Goal: Task Accomplishment & Management: Manage account settings

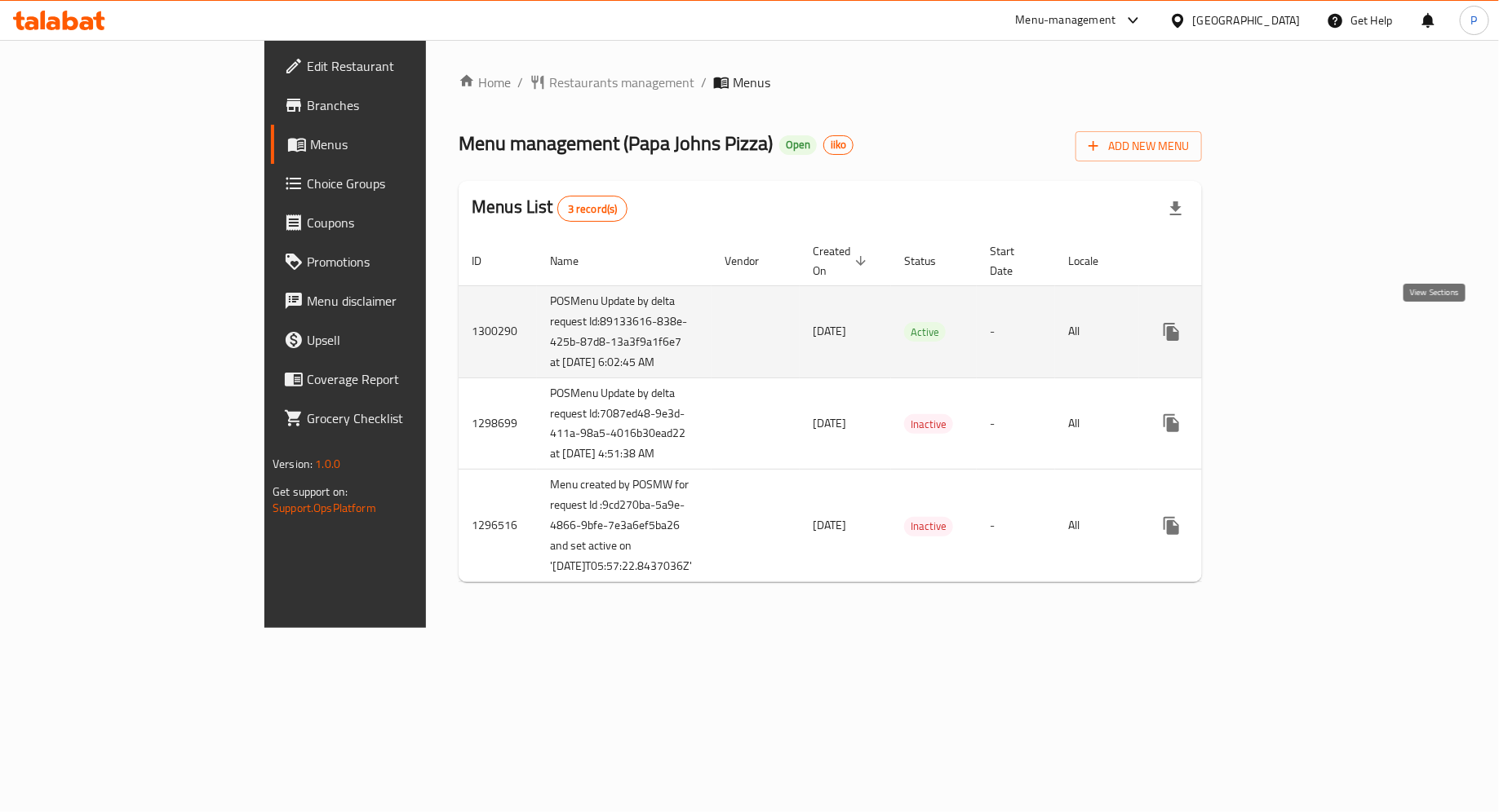
click at [1299, 340] on icon "enhanced table" at bounding box center [1290, 332] width 20 height 20
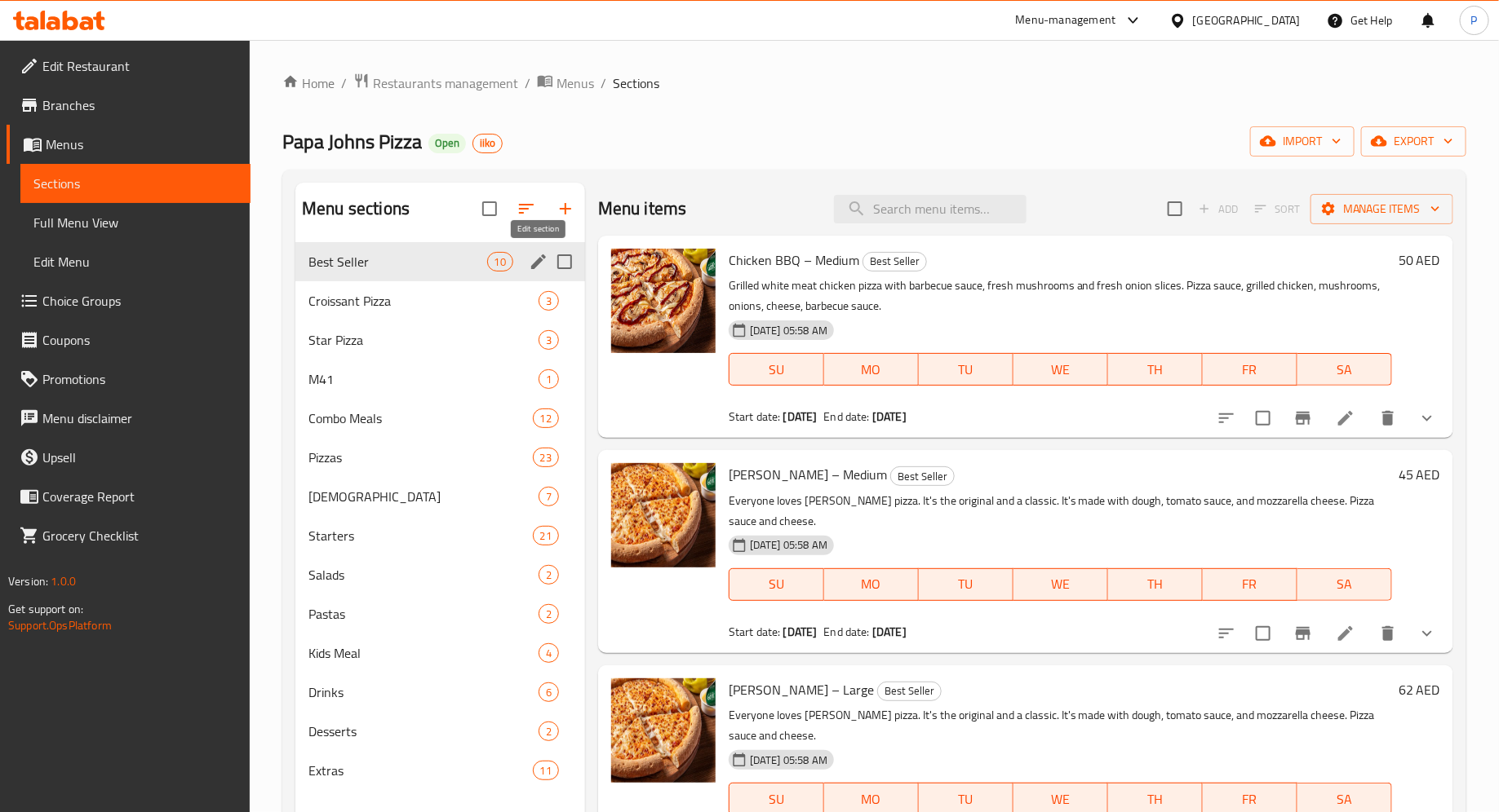
click at [542, 263] on icon "edit" at bounding box center [539, 262] width 20 height 20
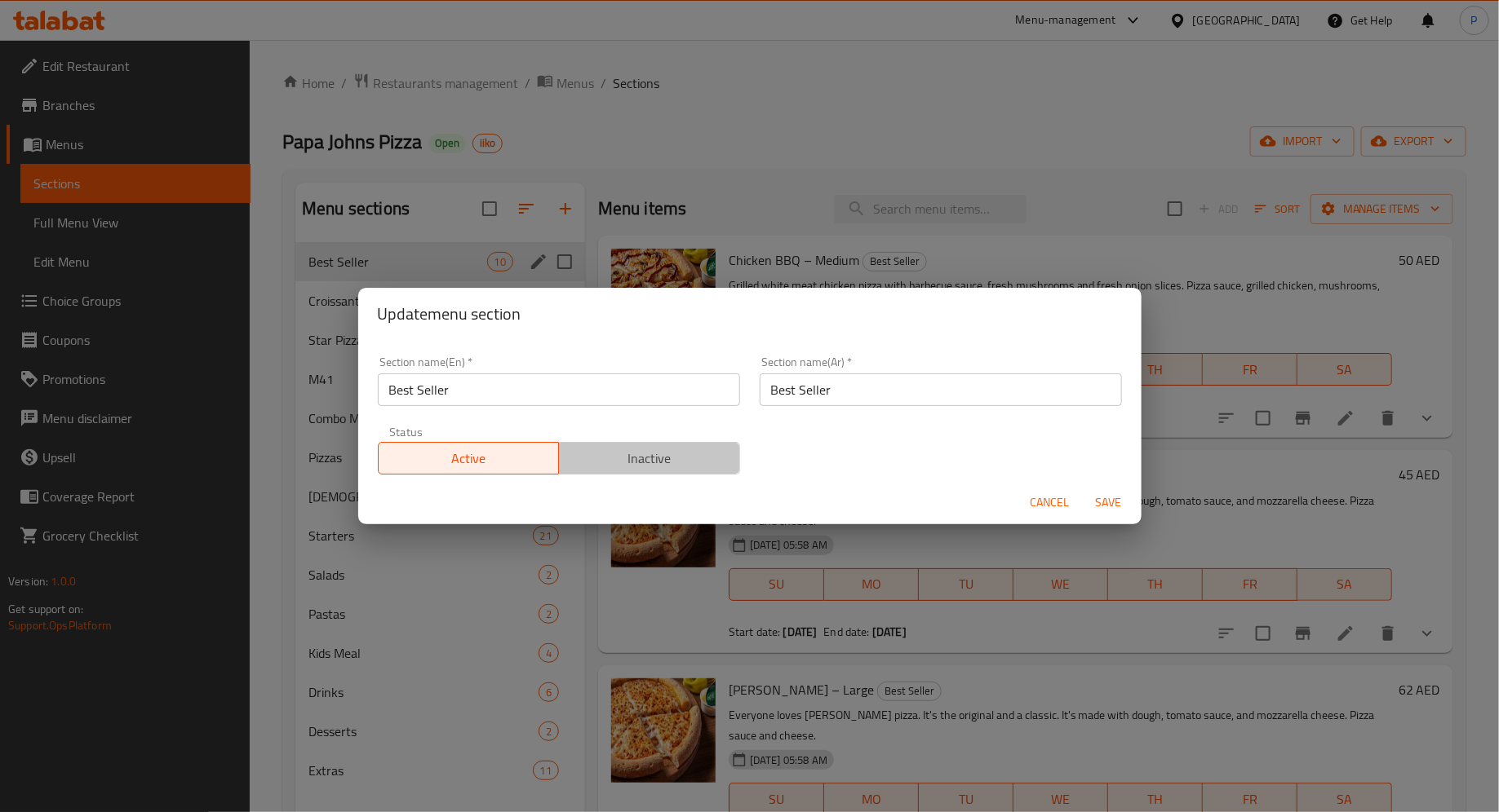
click at [652, 469] on span "Inactive" at bounding box center [649, 459] width 168 height 24
click at [1112, 499] on span "Save" at bounding box center [1108, 503] width 39 height 20
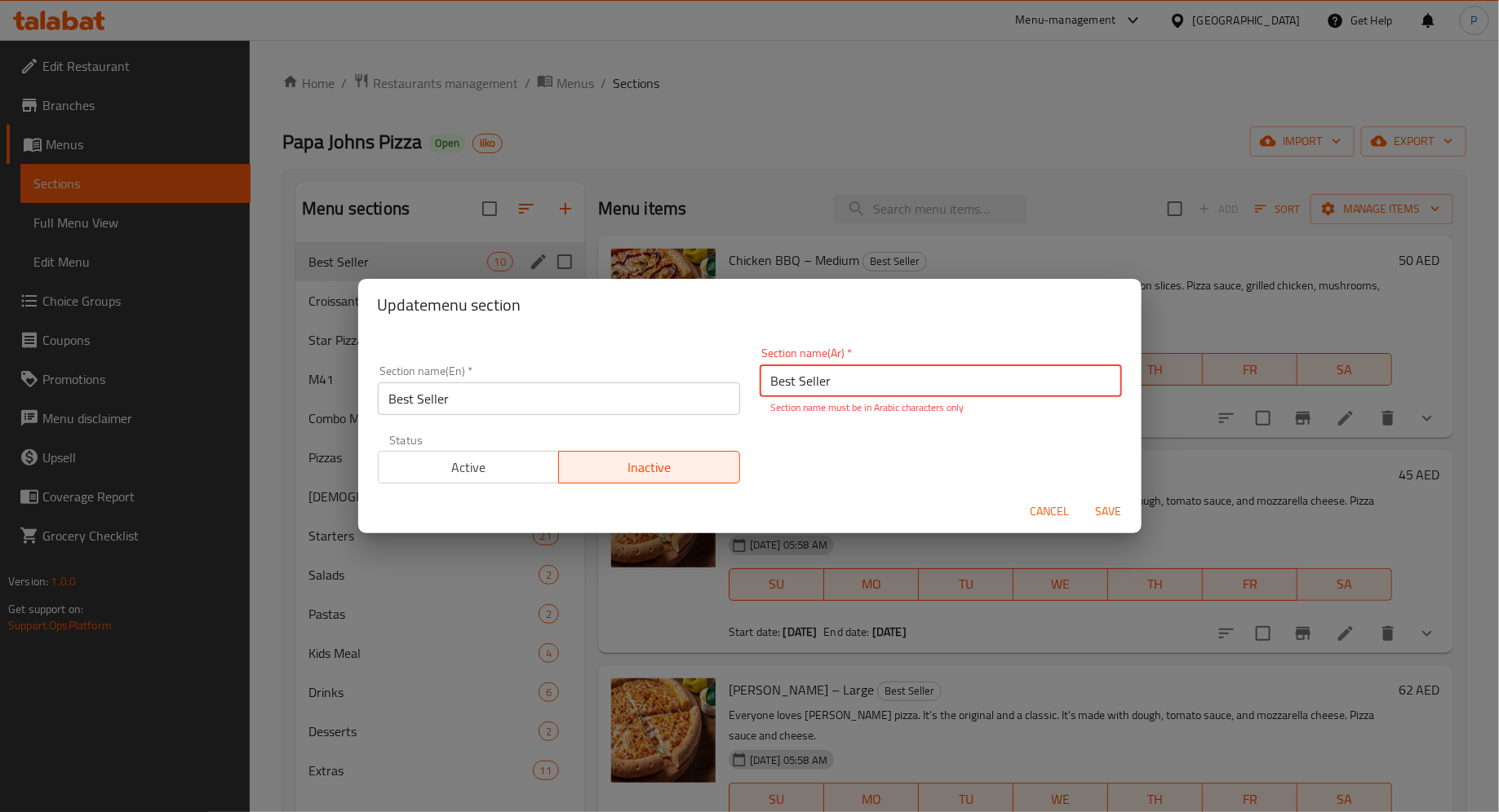
click at [1112, 503] on span "Save" at bounding box center [1108, 512] width 39 height 20
drag, startPoint x: 873, startPoint y: 385, endPoint x: 767, endPoint y: 381, distance: 106.1
click at [767, 381] on input "Best Seller" at bounding box center [941, 381] width 363 height 33
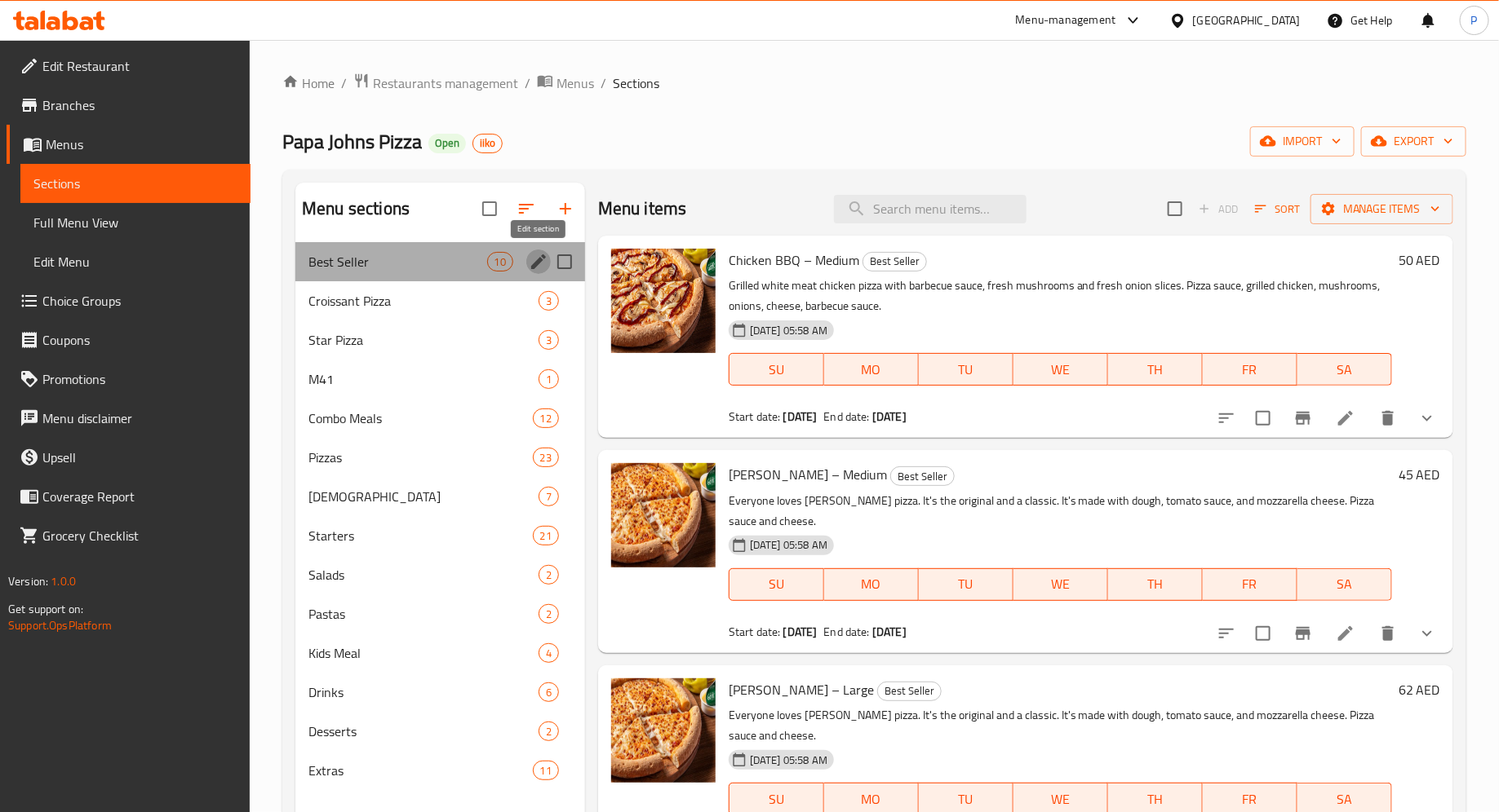
click at [535, 263] on icon "edit" at bounding box center [538, 261] width 15 height 15
click at [533, 265] on icon "edit" at bounding box center [538, 261] width 15 height 15
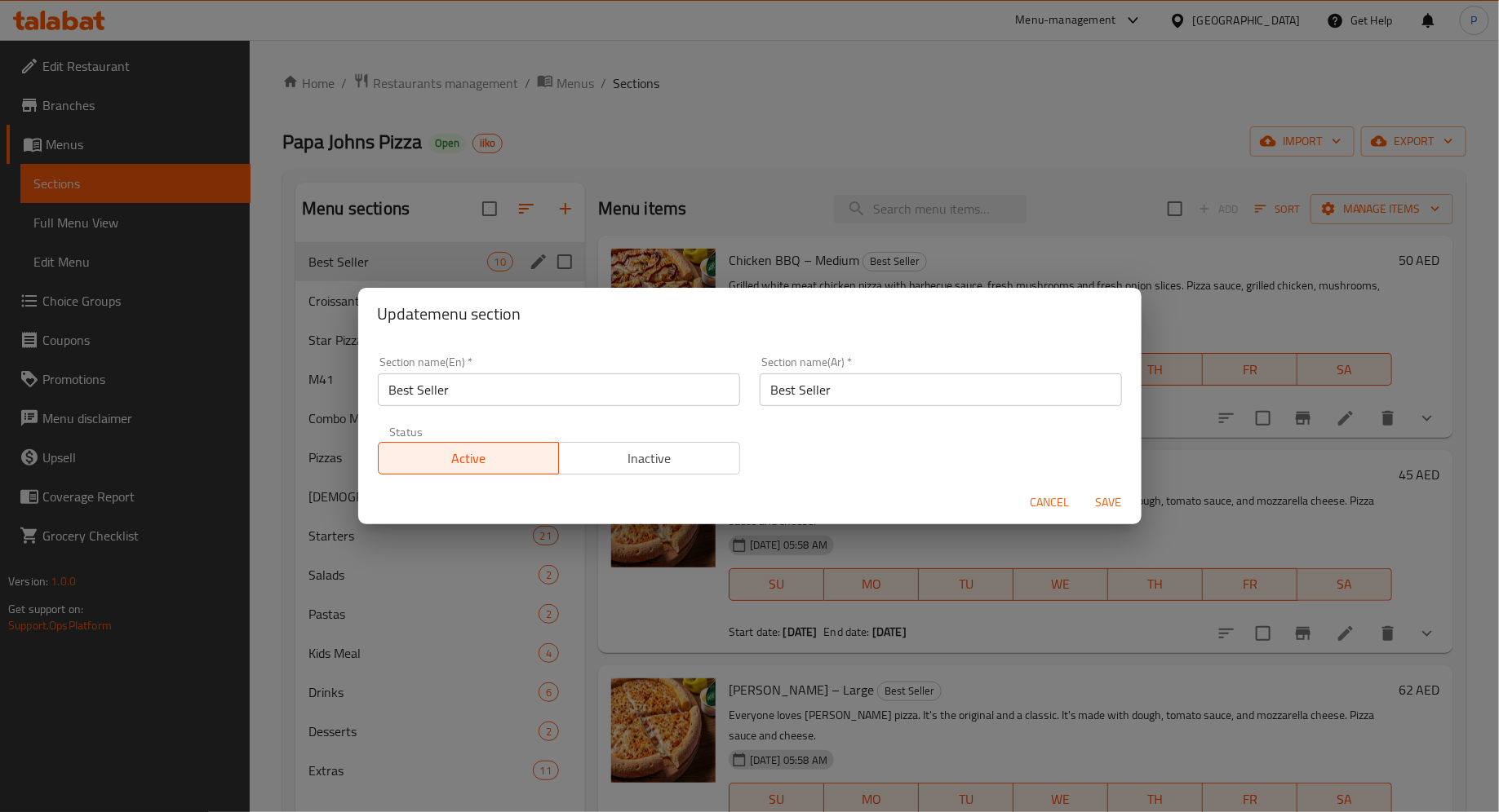
click at [708, 459] on span "Inactive" at bounding box center [649, 459] width 168 height 24
click at [857, 389] on input "Best Seller" at bounding box center [941, 390] width 363 height 33
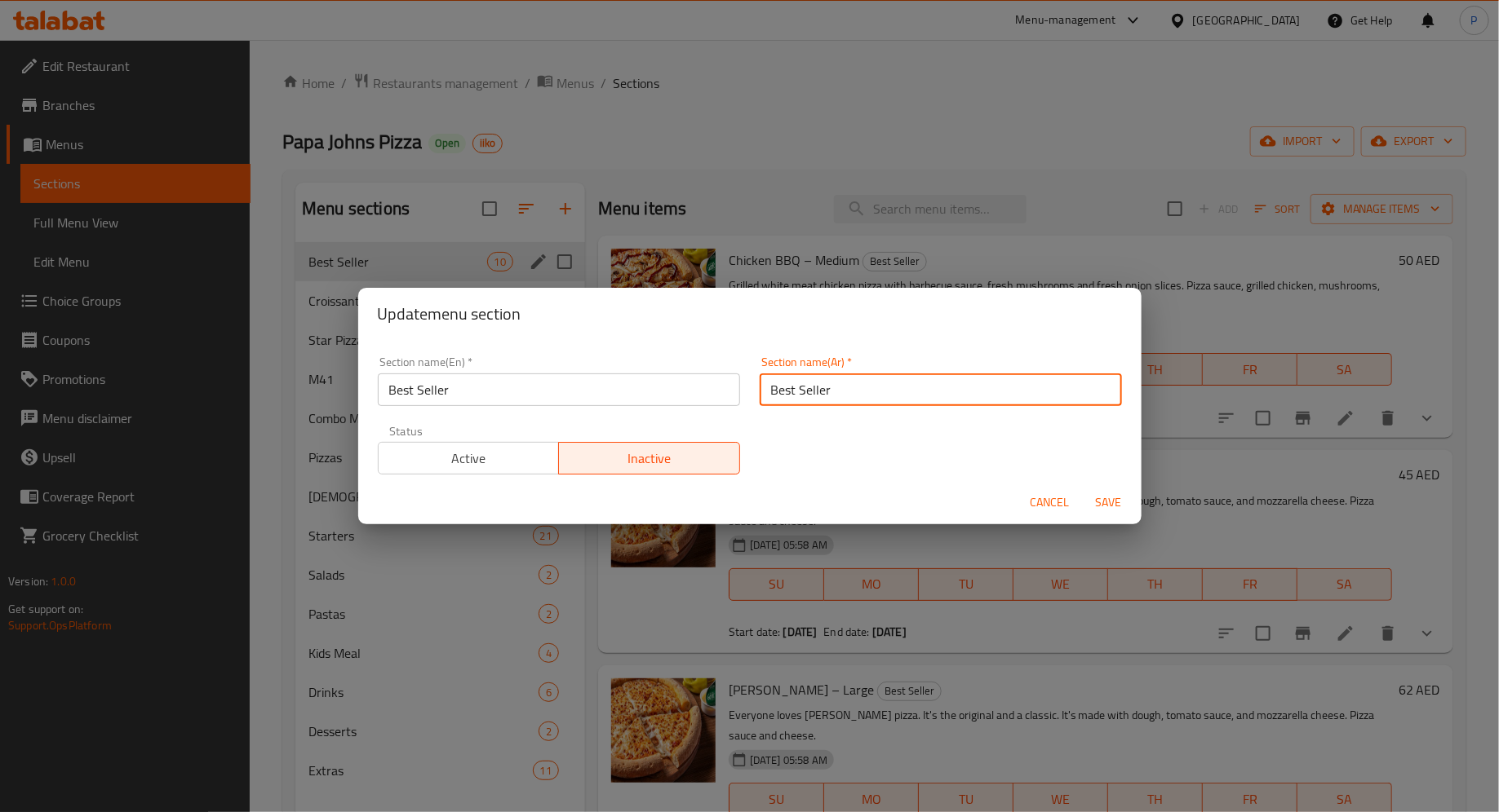
paste input "الأكثر مبيعًا"
type input "الأكثر مبيعًا"
click at [1114, 503] on span "Save" at bounding box center [1108, 503] width 39 height 20
